Goal: Information Seeking & Learning: Learn about a topic

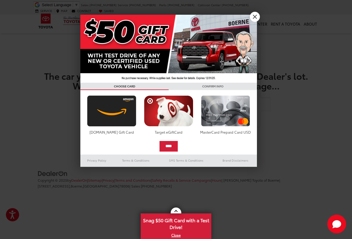
click at [253, 23] on img at bounding box center [168, 49] width 177 height 68
click at [261, 13] on div at bounding box center [176, 119] width 352 height 239
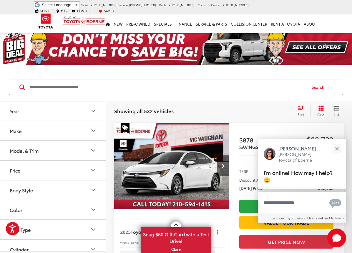
click at [17, 113] on div "Year" at bounding box center [14, 111] width 9 height 6
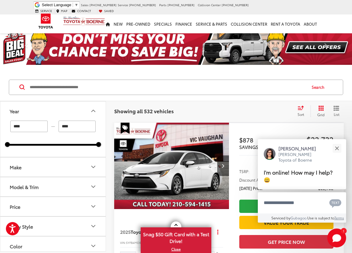
click at [18, 116] on button "Year" at bounding box center [53, 110] width 106 height 19
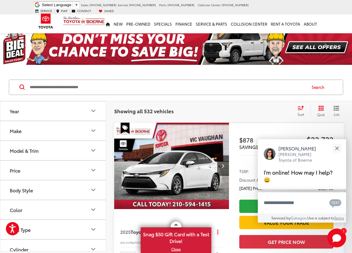
click at [18, 151] on div "Model & Trim" at bounding box center [24, 151] width 29 height 6
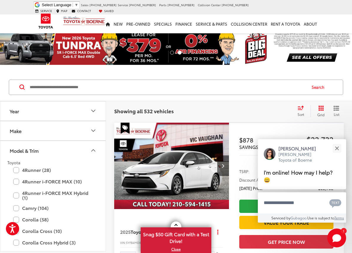
click at [14, 128] on div "Make" at bounding box center [16, 131] width 12 height 6
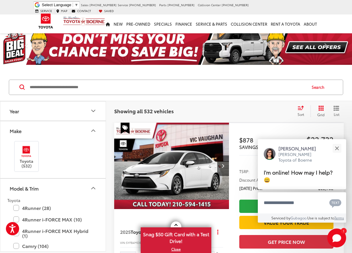
click at [25, 156] on img at bounding box center [26, 151] width 16 height 14
click at [19, 115] on button "Year" at bounding box center [53, 110] width 106 height 19
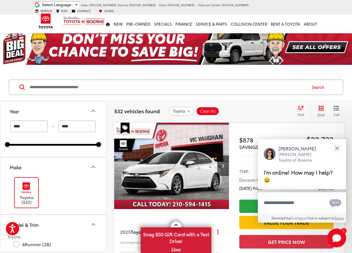
click at [27, 128] on input "****" at bounding box center [28, 126] width 37 height 11
type input "****"
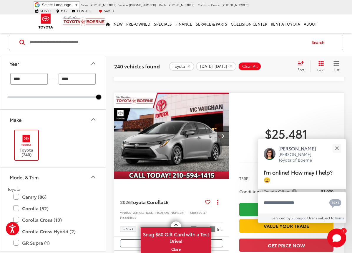
scroll to position [651, 0]
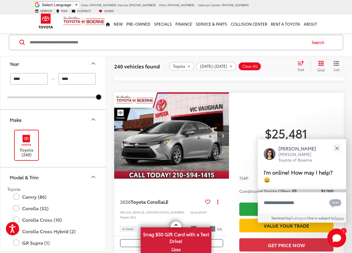
click at [320, 70] on span "Grid" at bounding box center [321, 69] width 7 height 5
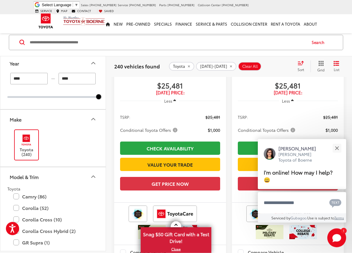
scroll to position [1328, 0]
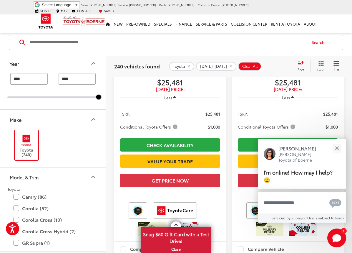
click at [342, 155] on button "Close" at bounding box center [337, 148] width 13 height 13
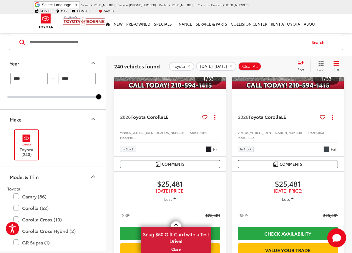
scroll to position [1927, 0]
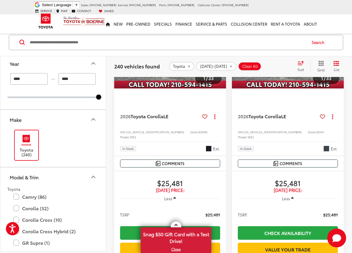
click at [27, 241] on label "GR Supra (1)" at bounding box center [53, 242] width 80 height 10
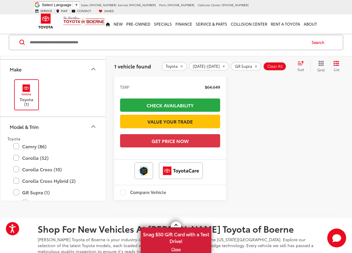
scroll to position [227, 0]
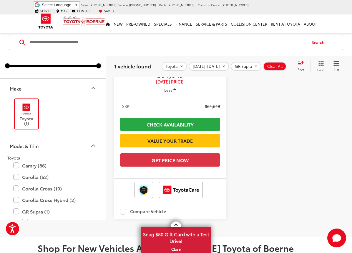
click at [27, 143] on div "Model & Trim" at bounding box center [24, 146] width 29 height 6
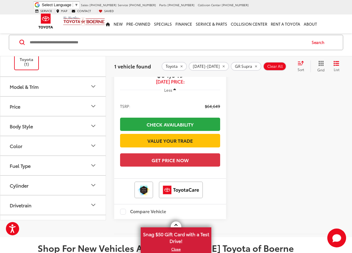
scroll to position [63, 0]
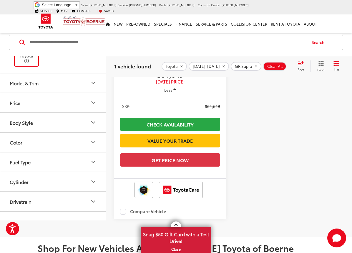
click at [18, 143] on button "Color" at bounding box center [53, 142] width 106 height 19
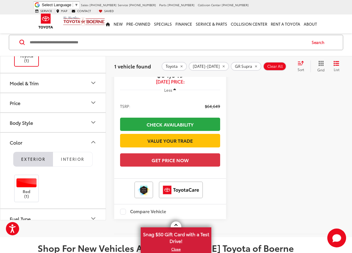
click at [68, 152] on button "Interior" at bounding box center [73, 159] width 40 height 15
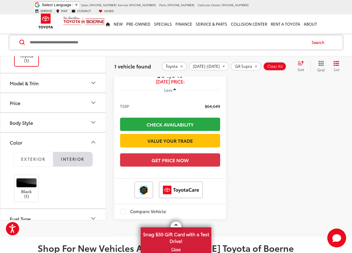
click at [22, 178] on div at bounding box center [26, 182] width 21 height 9
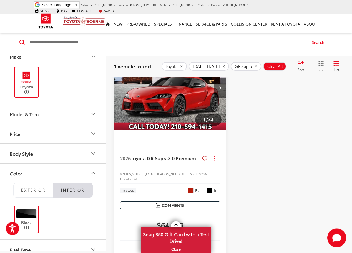
scroll to position [45, 0]
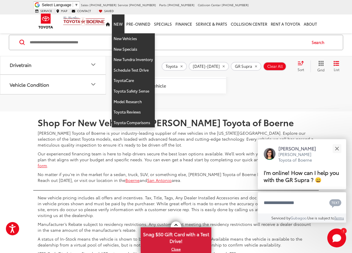
scroll to position [416, 0]
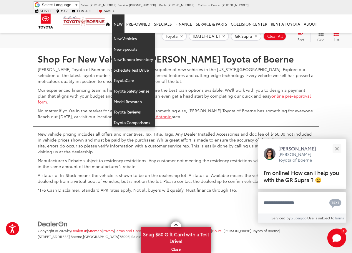
click at [340, 155] on button "Close" at bounding box center [337, 148] width 13 height 13
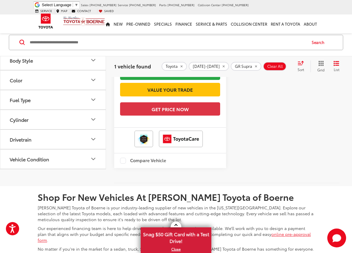
scroll to position [261, 0]
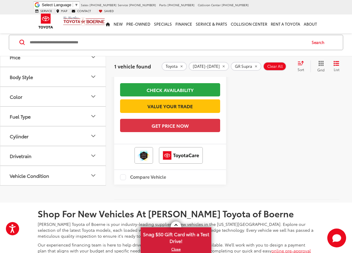
click at [44, 21] on img at bounding box center [46, 20] width 22 height 19
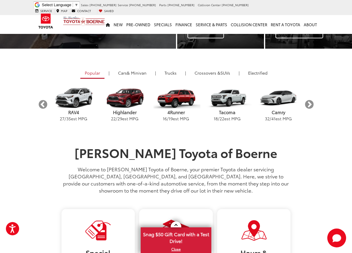
scroll to position [117, 0]
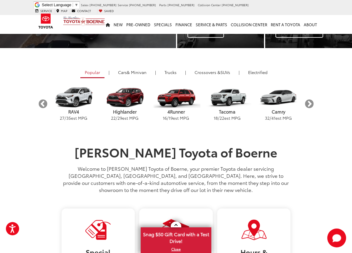
click at [311, 105] on button "Next" at bounding box center [309, 104] width 10 height 10
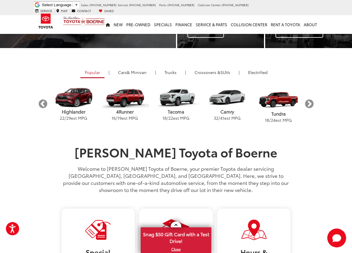
click at [216, 72] on span "Crossovers &" at bounding box center [208, 72] width 26 height 6
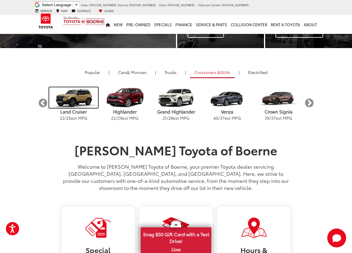
click at [72, 106] on img "carousel" at bounding box center [73, 97] width 49 height 21
